Goal: Information Seeking & Learning: Learn about a topic

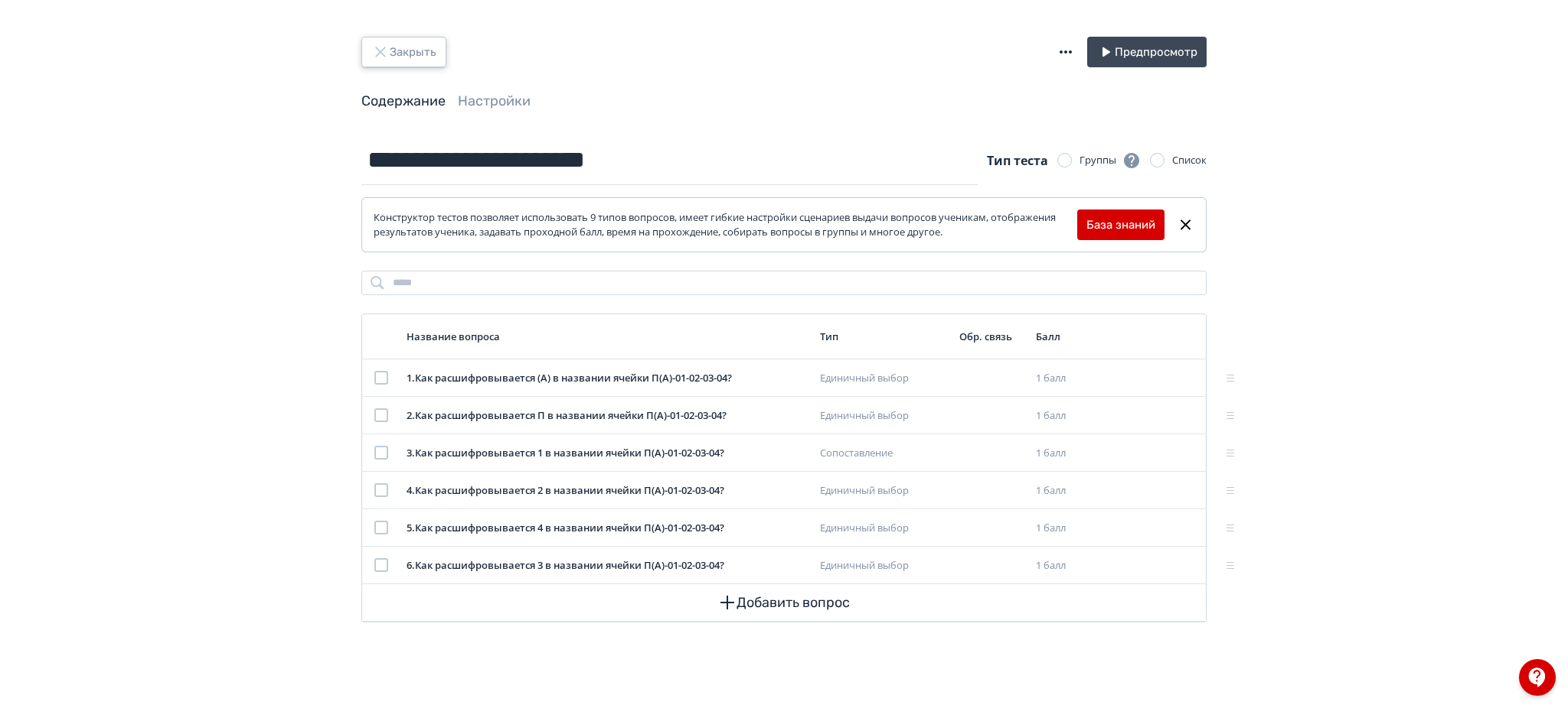
click at [394, 60] on button "Закрыть" at bounding box center [403, 51] width 85 height 31
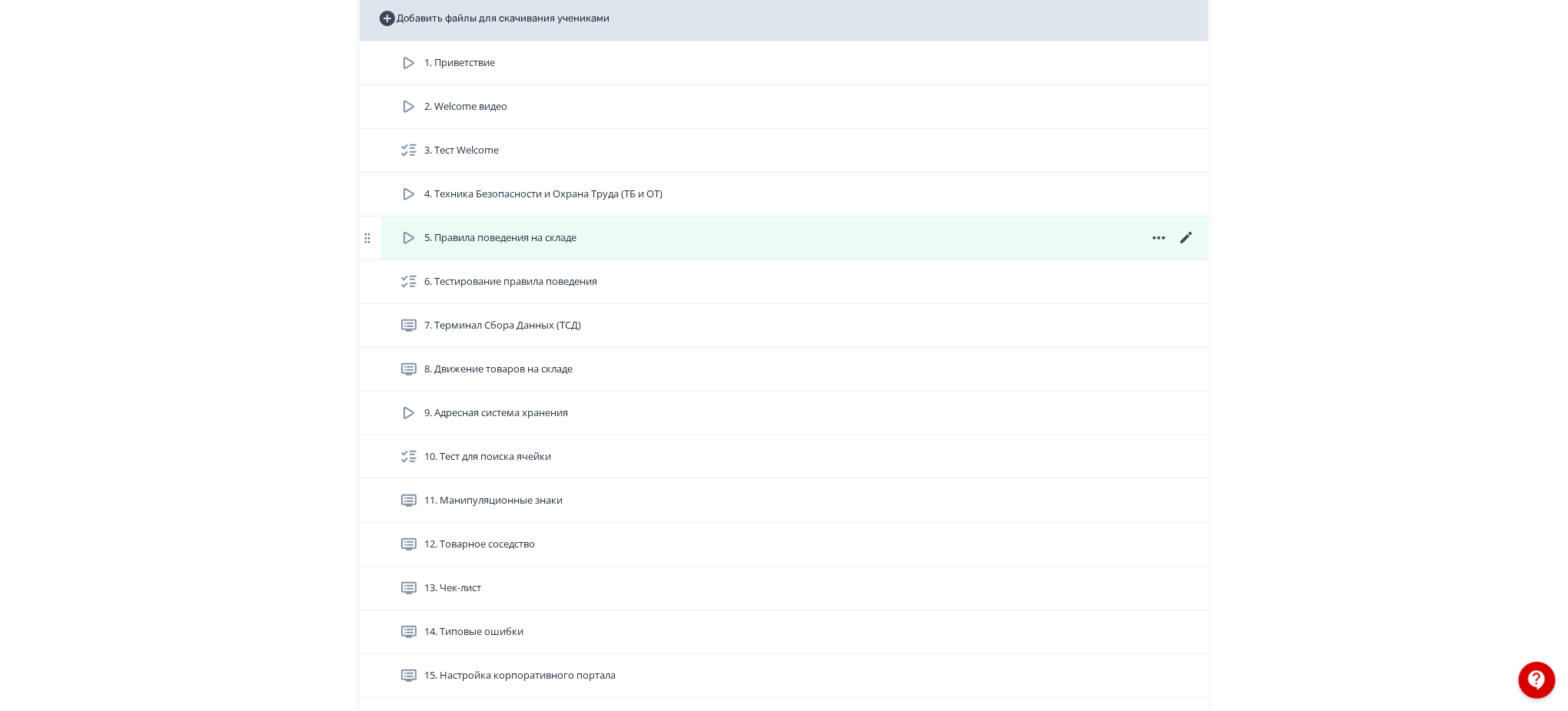
scroll to position [409, 0]
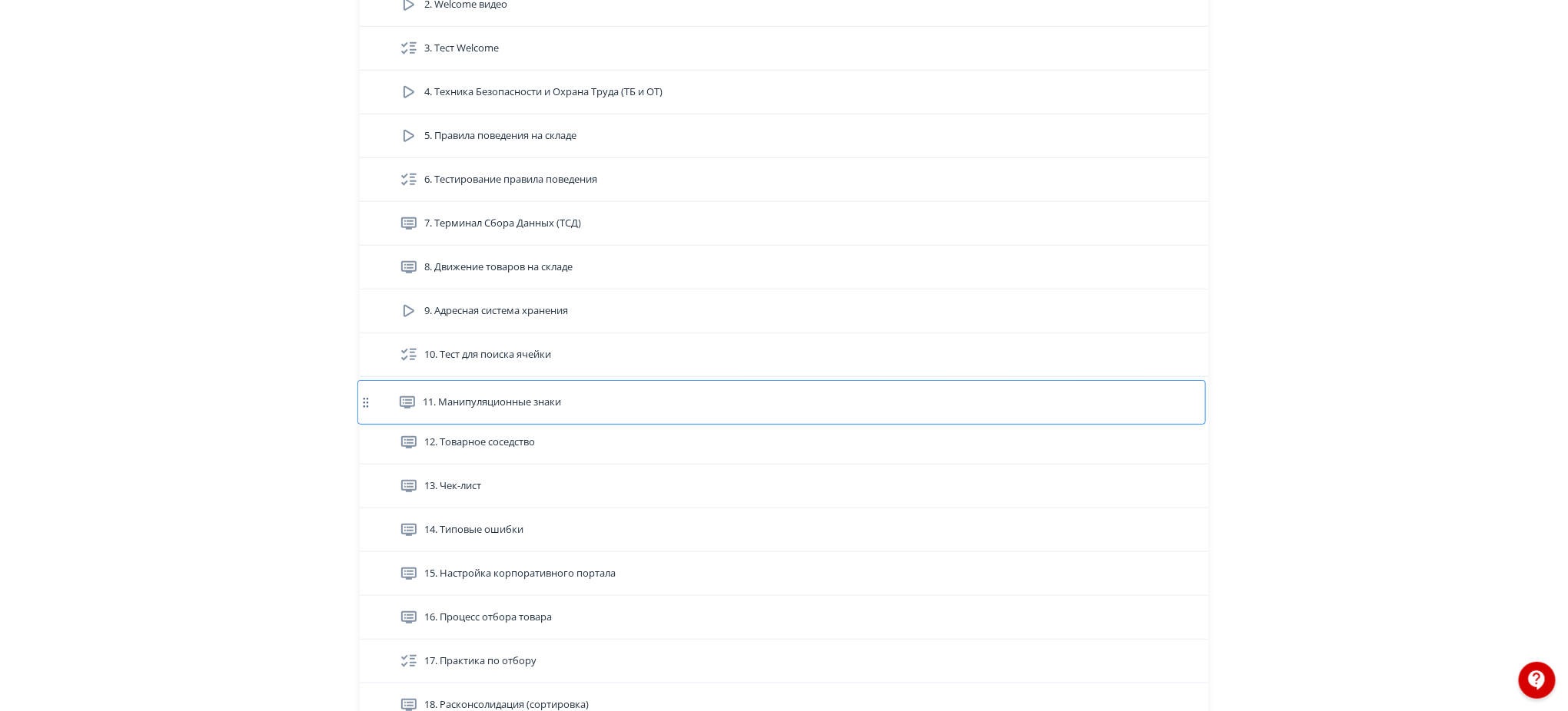
click at [523, 407] on div "1. Приветствие 2. Welcome видео 3. Тест Welcome 4. Техника Безопасности и Охран…" at bounding box center [784, 509] width 849 height 1139
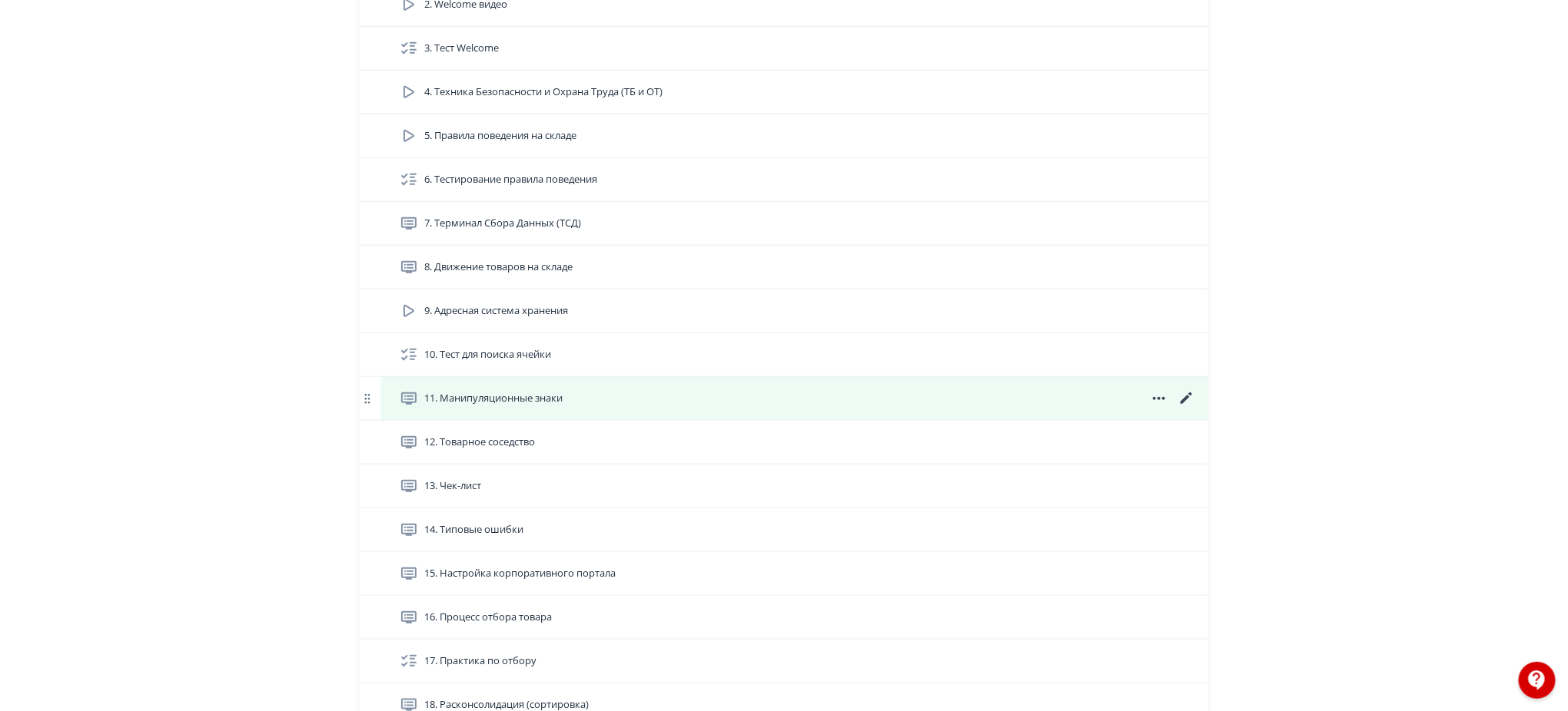
click at [1185, 394] on icon at bounding box center [1186, 398] width 18 height 18
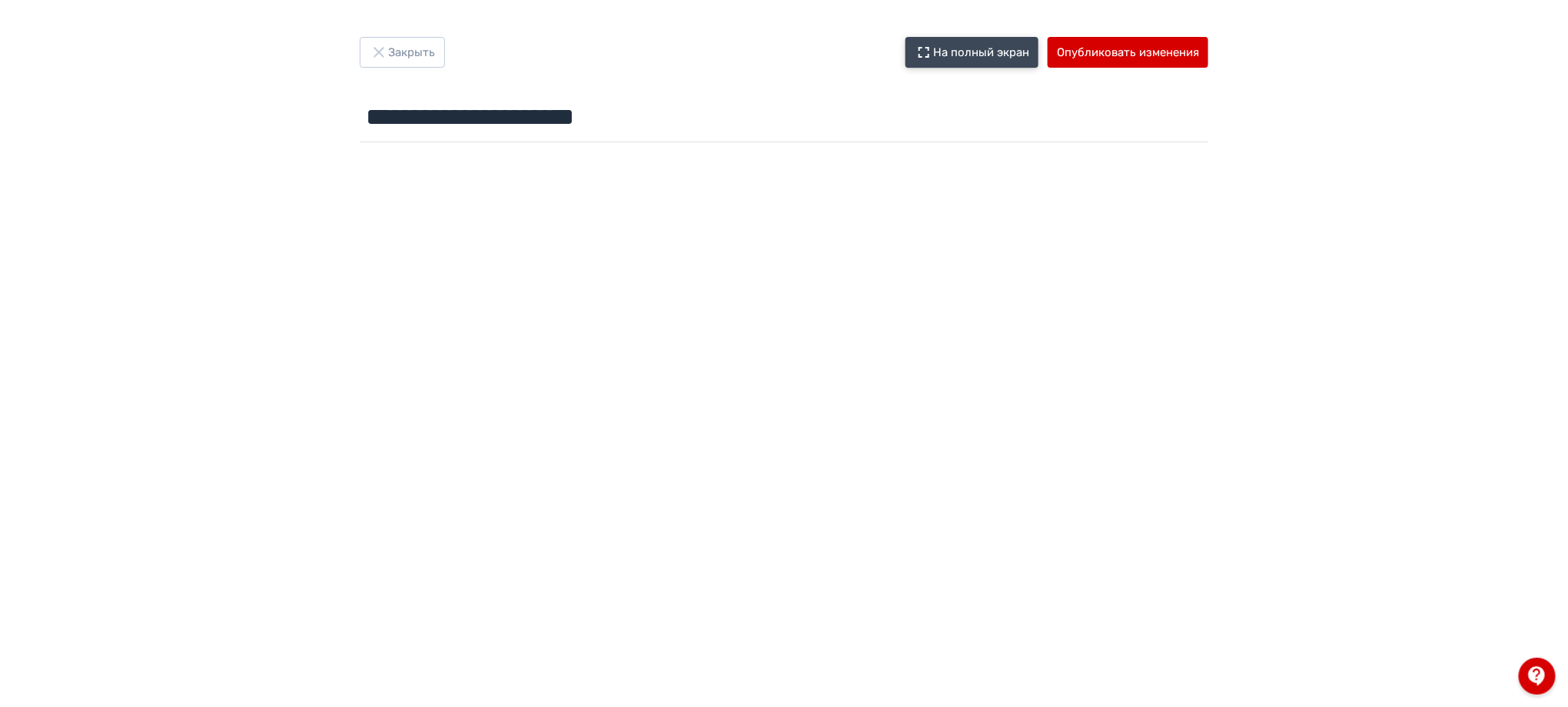
click at [988, 52] on button "На полный экран" at bounding box center [971, 52] width 133 height 31
click at [394, 50] on button "Закрыть" at bounding box center [402, 52] width 85 height 31
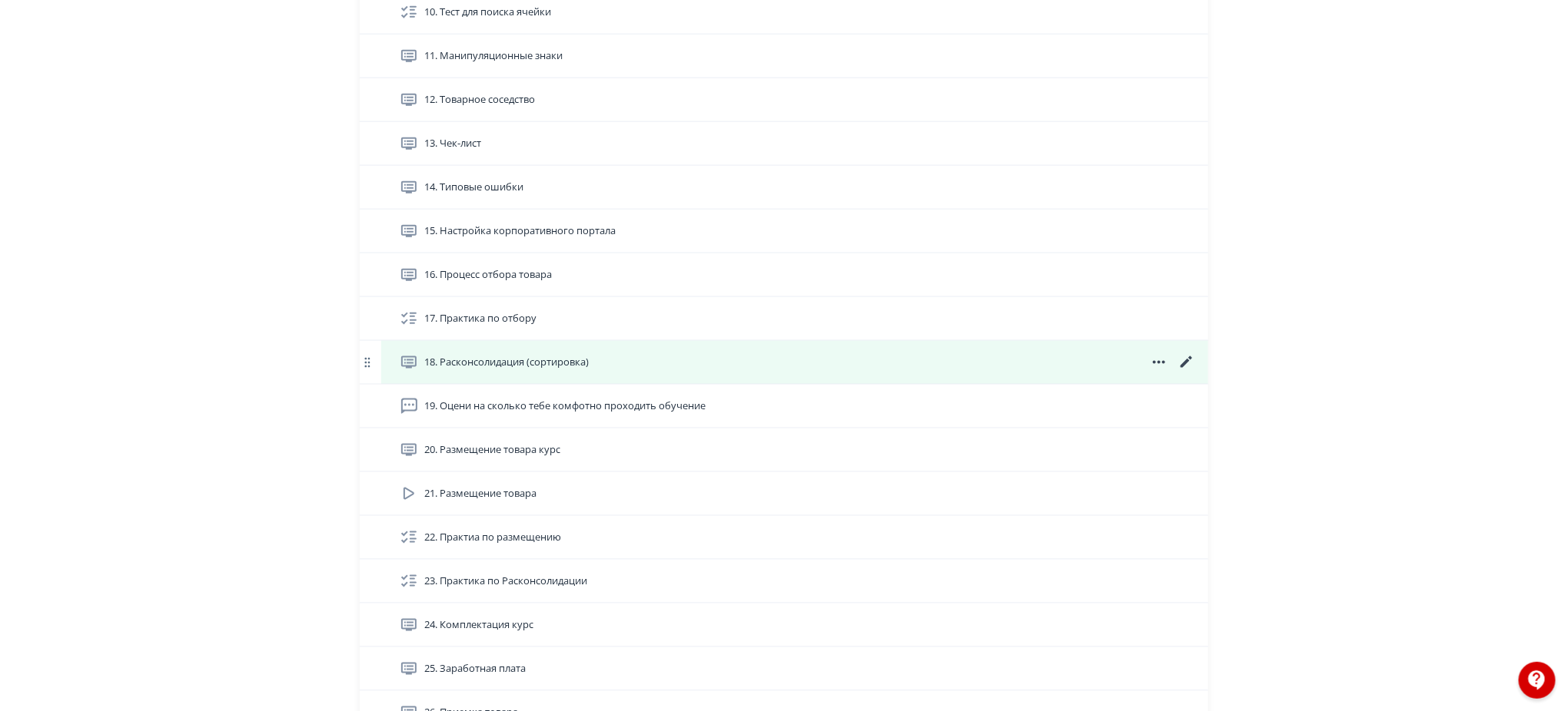
scroll to position [717, 0]
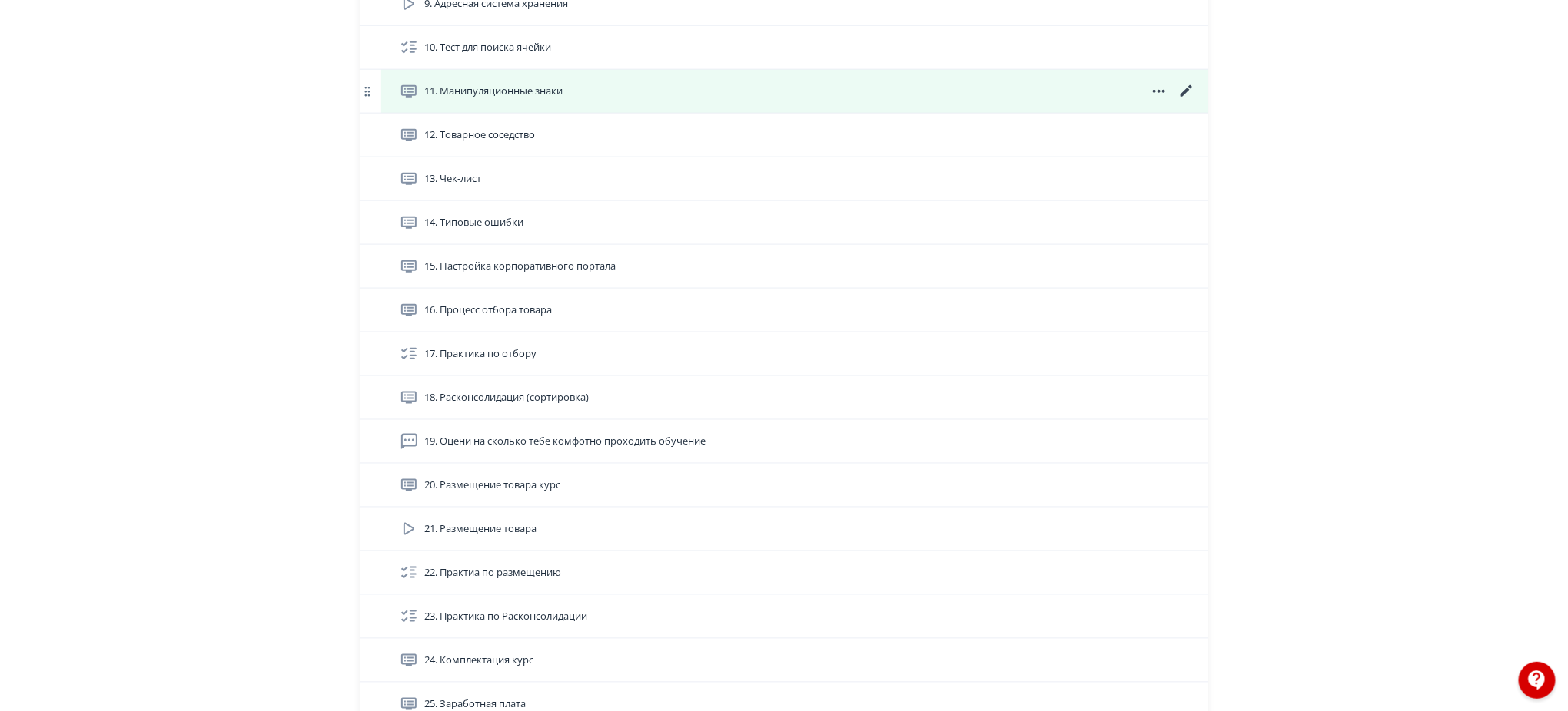
click at [487, 86] on span "11. Манипуляционные знаки" at bounding box center [493, 91] width 138 height 15
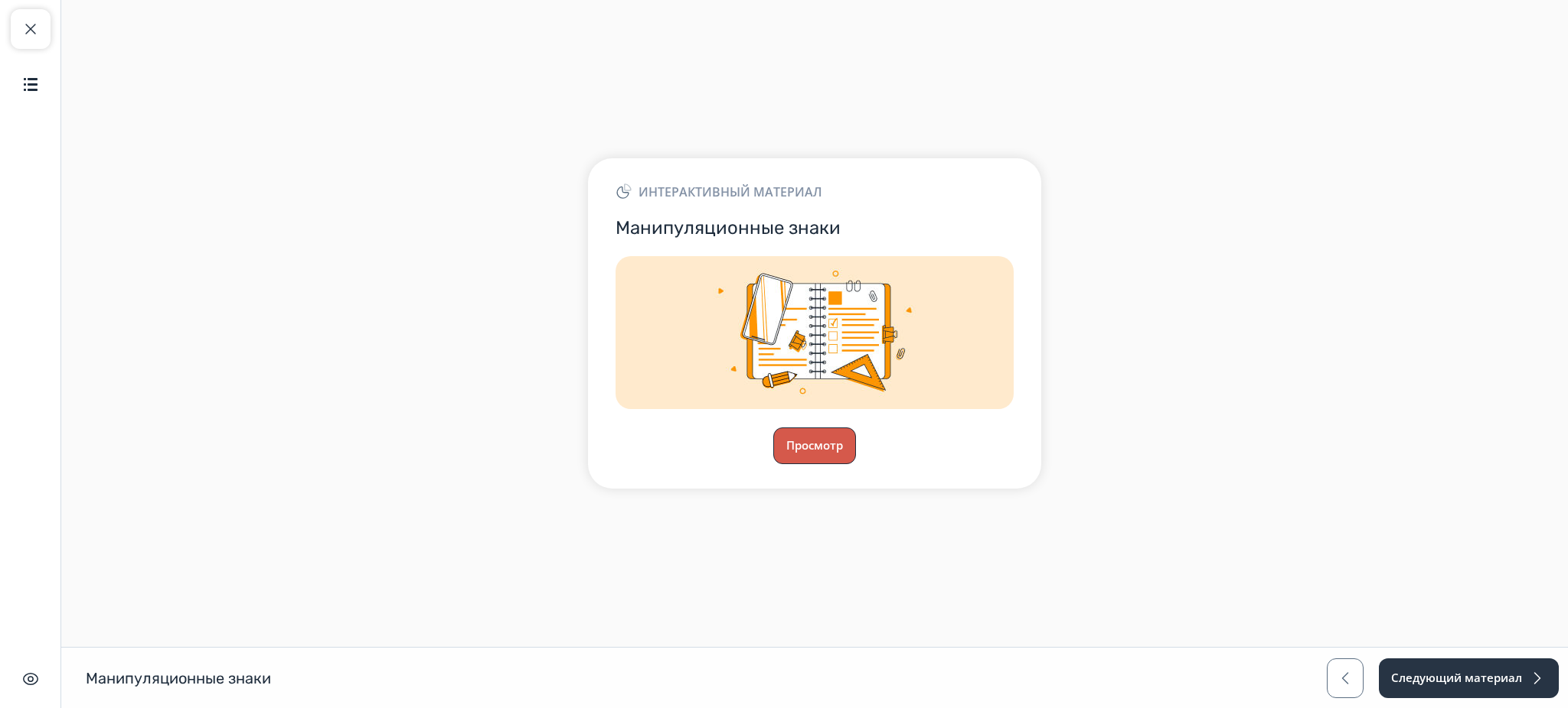
click at [822, 461] on button "Просмотр" at bounding box center [814, 446] width 83 height 36
